Goal: Task Accomplishment & Management: Use online tool/utility

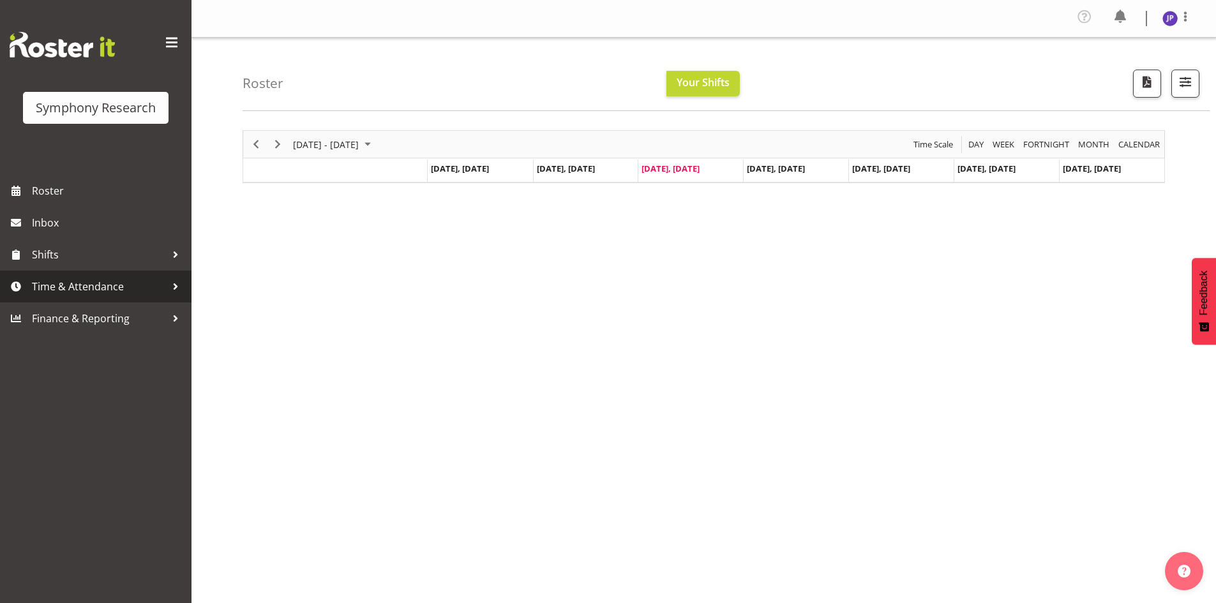
click at [176, 285] on div at bounding box center [175, 286] width 19 height 19
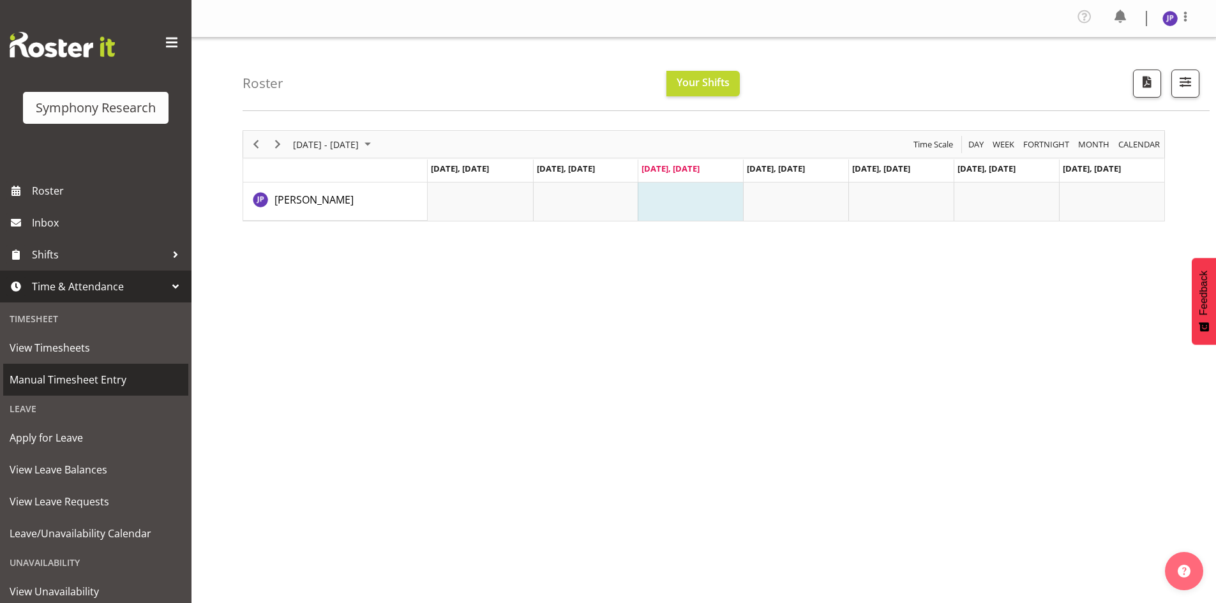
click at [75, 378] on span "Manual Timesheet Entry" at bounding box center [96, 379] width 172 height 19
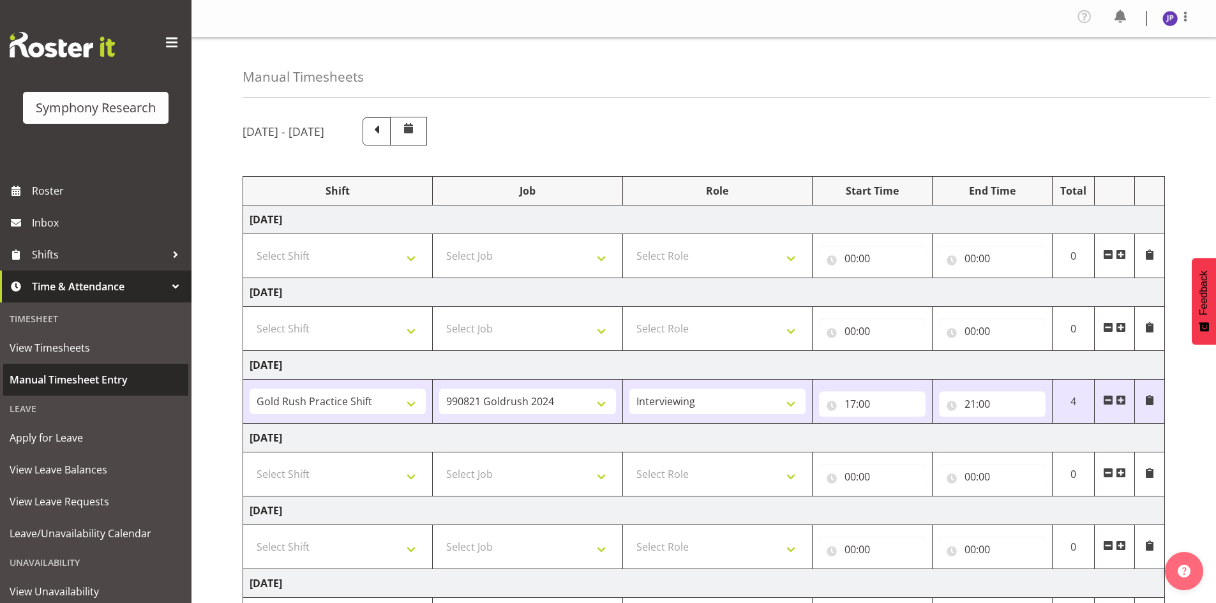
select select "67675"
select select "7759"
select select "47"
